Goal: Register for event/course

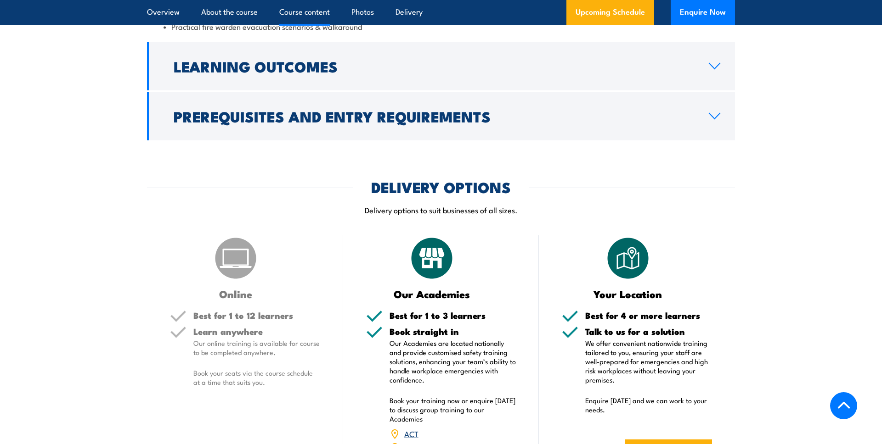
scroll to position [1174, 0]
click at [240, 267] on img at bounding box center [236, 258] width 46 height 46
click at [236, 328] on h5 "Learn anywhere" at bounding box center [256, 331] width 127 height 9
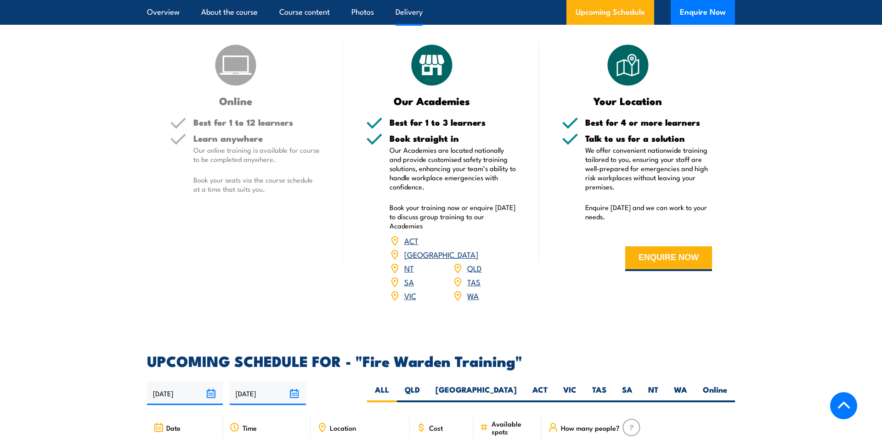
scroll to position [1373, 0]
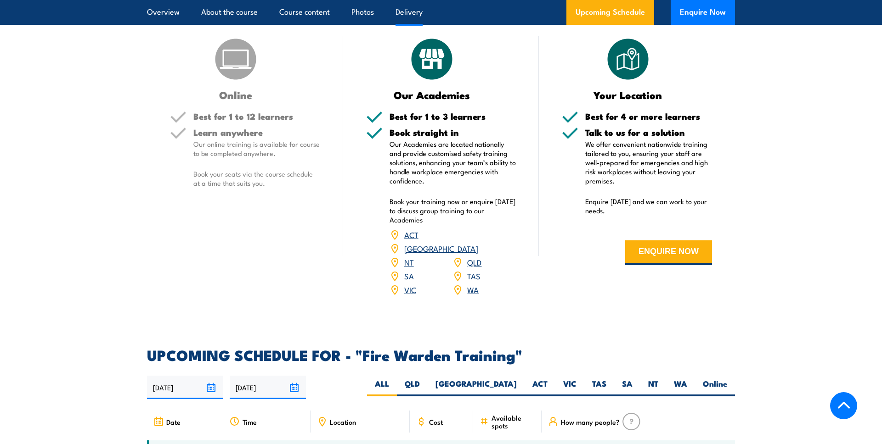
click at [477, 243] on link "[GEOGRAPHIC_DATA]" at bounding box center [441, 248] width 74 height 11
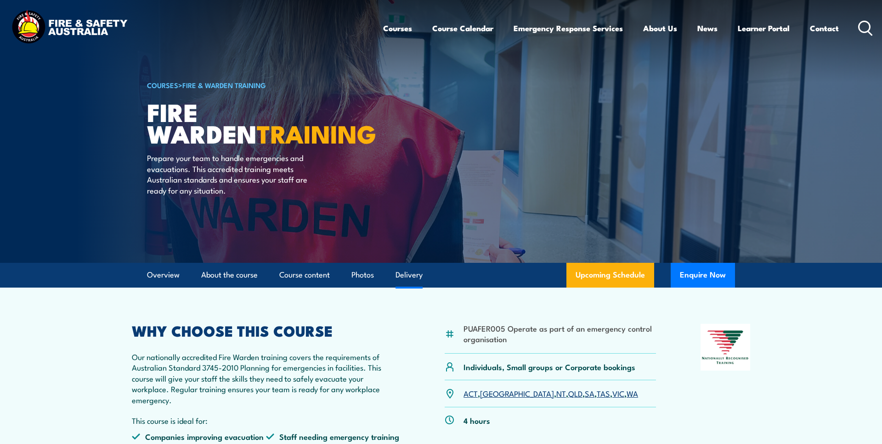
click at [413, 276] on link "Delivery" at bounding box center [408, 275] width 27 height 24
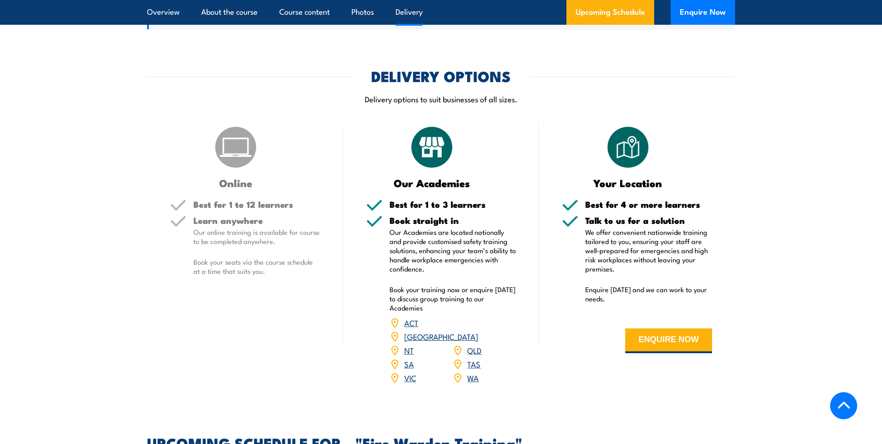
scroll to position [1297, 0]
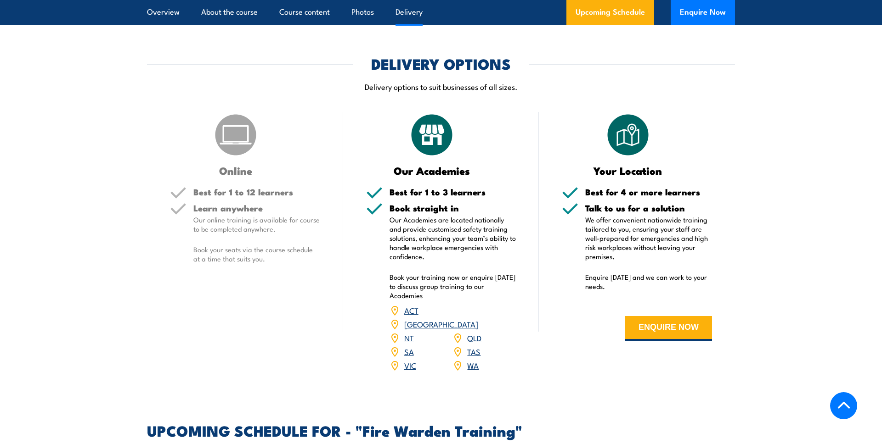
click at [248, 258] on p "Book your seats via the course schedule at a time that suits you." at bounding box center [256, 254] width 127 height 18
drag, startPoint x: 243, startPoint y: 380, endPoint x: 256, endPoint y: 375, distance: 13.7
click at [243, 380] on div "COURSES > Fire & Warden Training Fire Warden TRAINING Prepare your team to hand…" at bounding box center [441, 215] width 882 height 3025
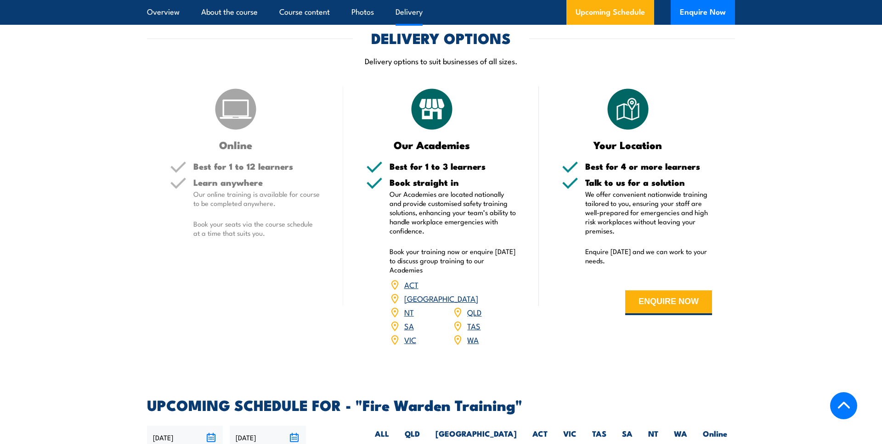
scroll to position [1354, 0]
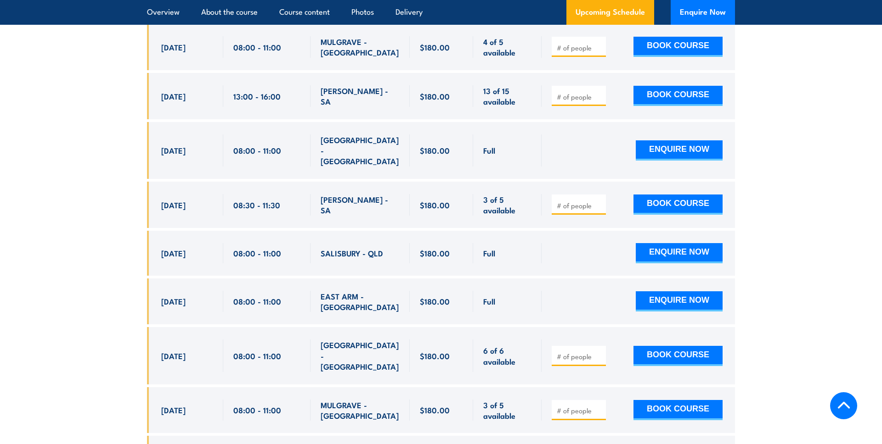
scroll to position [1782, 0]
